Goal: Complete application form

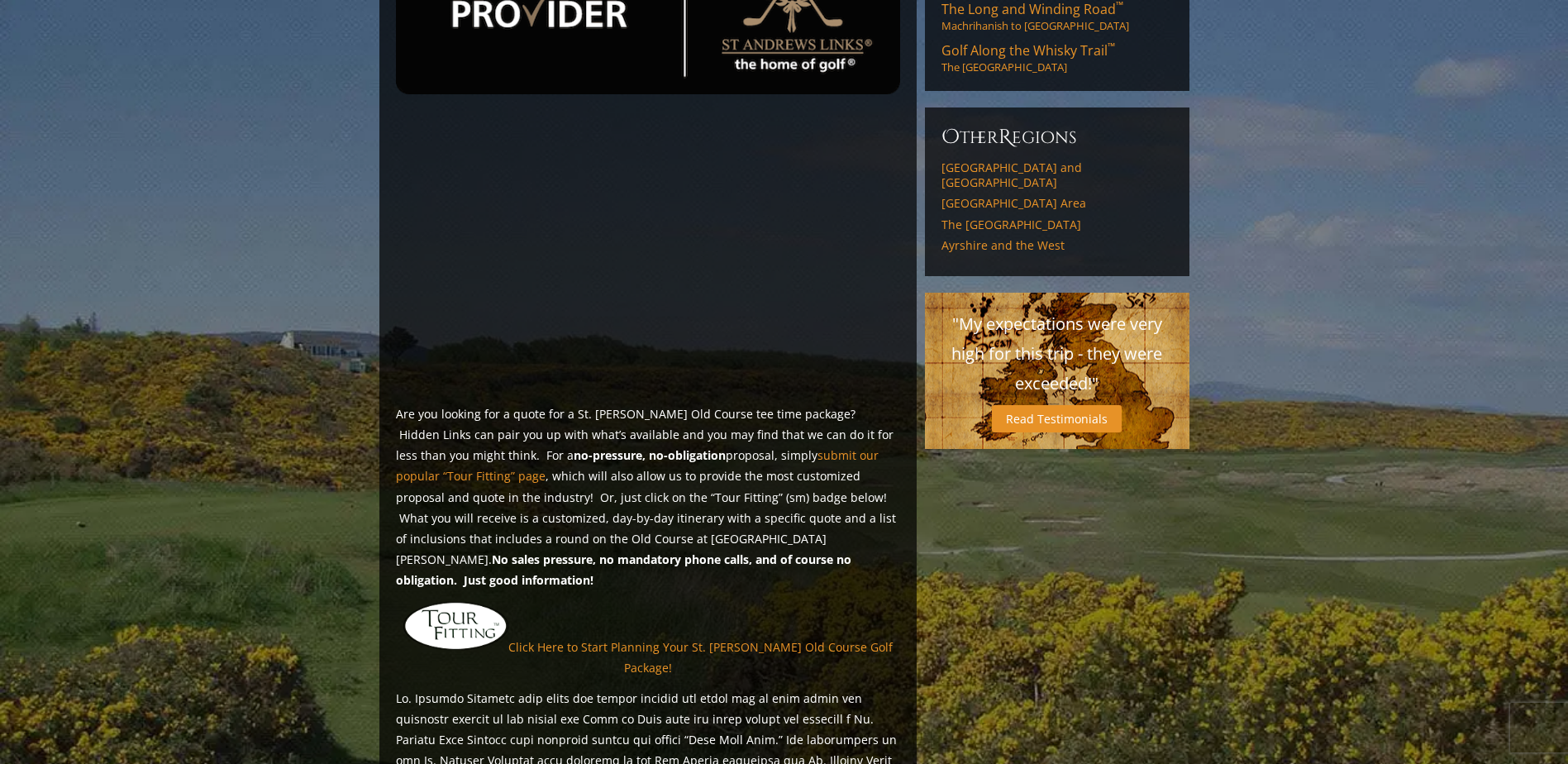
scroll to position [909, 0]
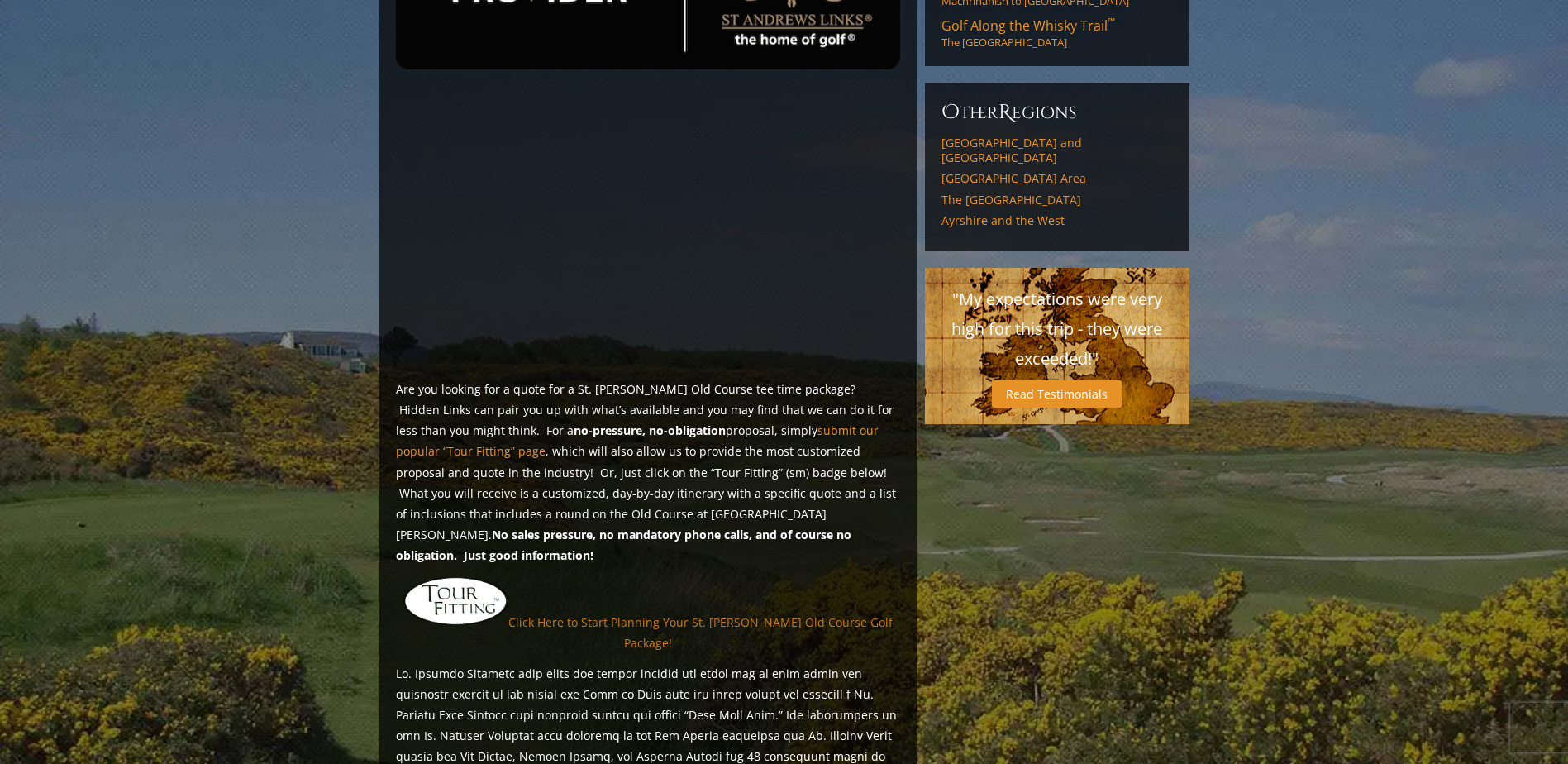
click at [724, 613] on link "Click Here to Start Planning Your St. [PERSON_NAME] Old Course Golf Package!" at bounding box center [700, 631] width 385 height 36
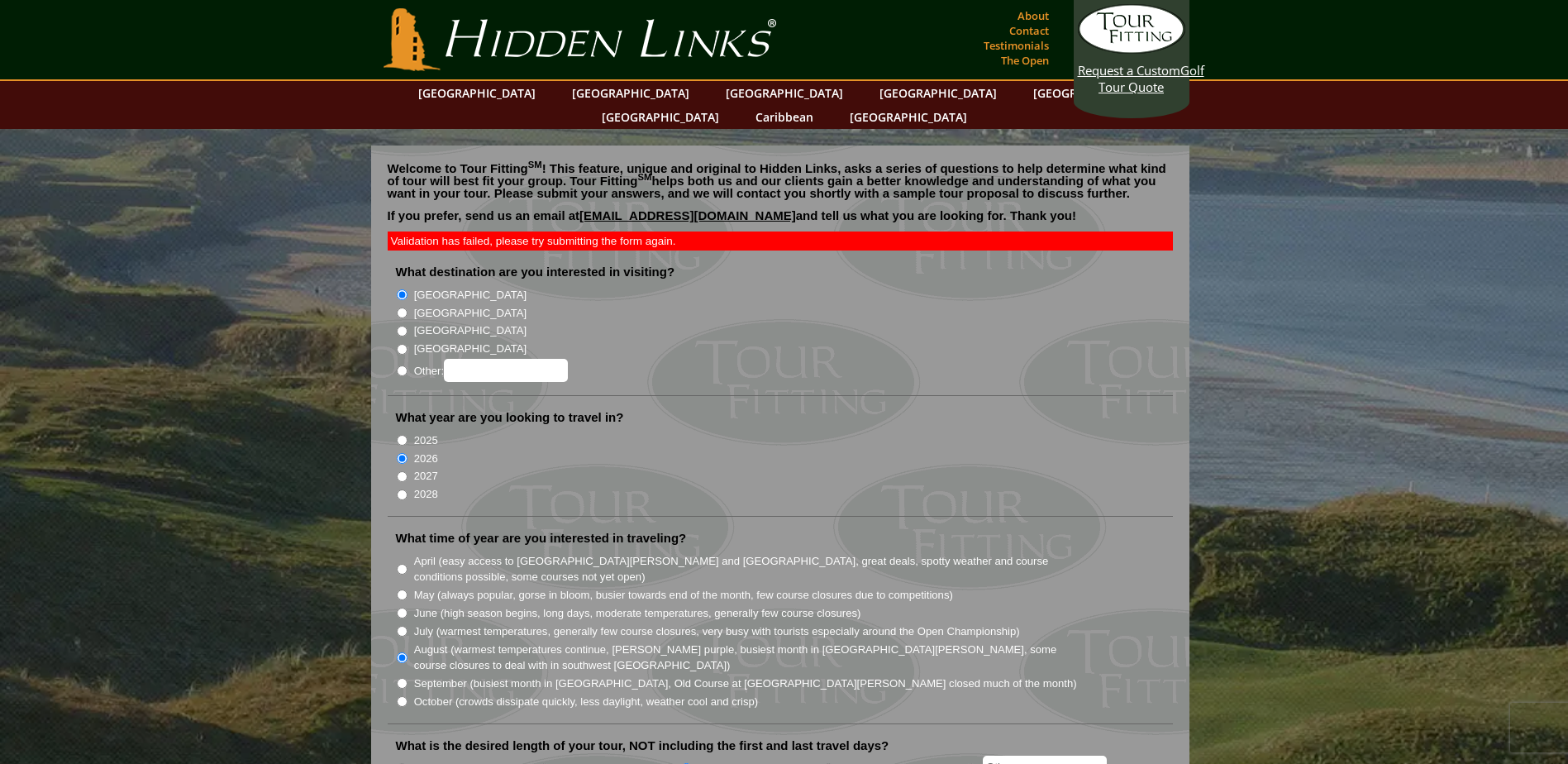
click at [401, 307] on input "[GEOGRAPHIC_DATA]" at bounding box center [402, 312] width 11 height 11
radio input "true"
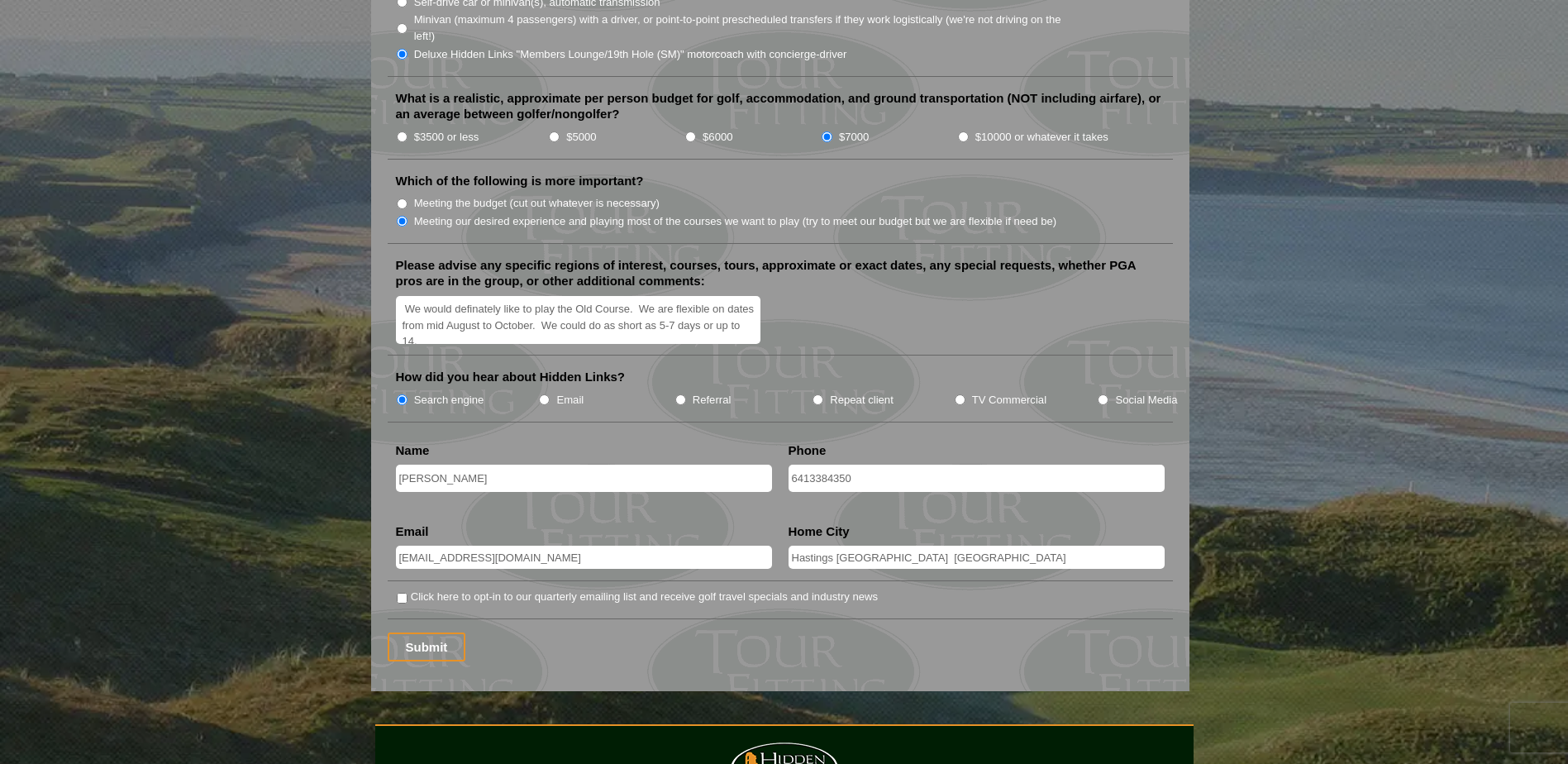
scroll to position [1901, 0]
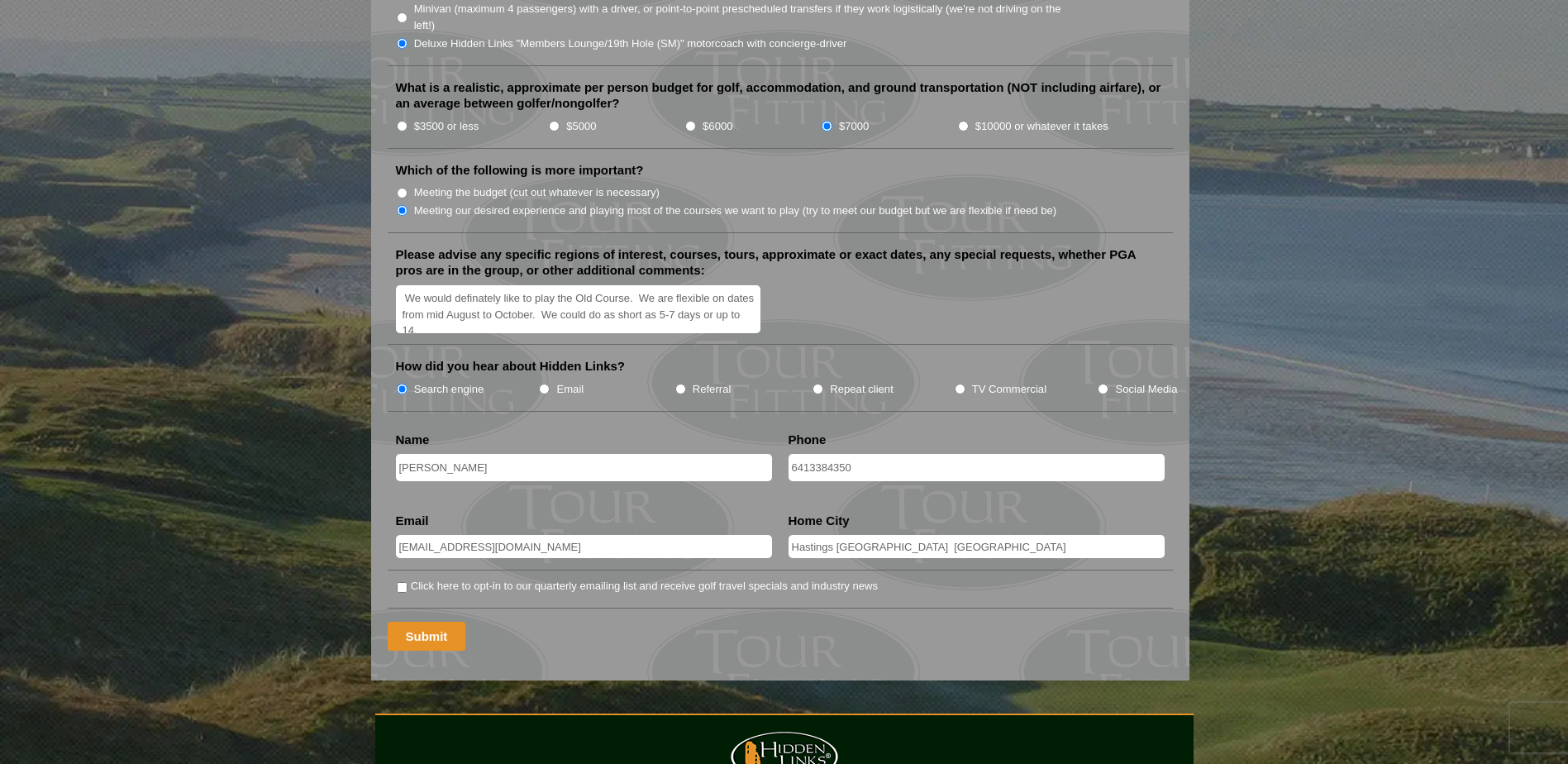
click at [423, 621] on input "Submit" at bounding box center [427, 636] width 79 height 29
